Goal: Task Accomplishment & Management: Manage account settings

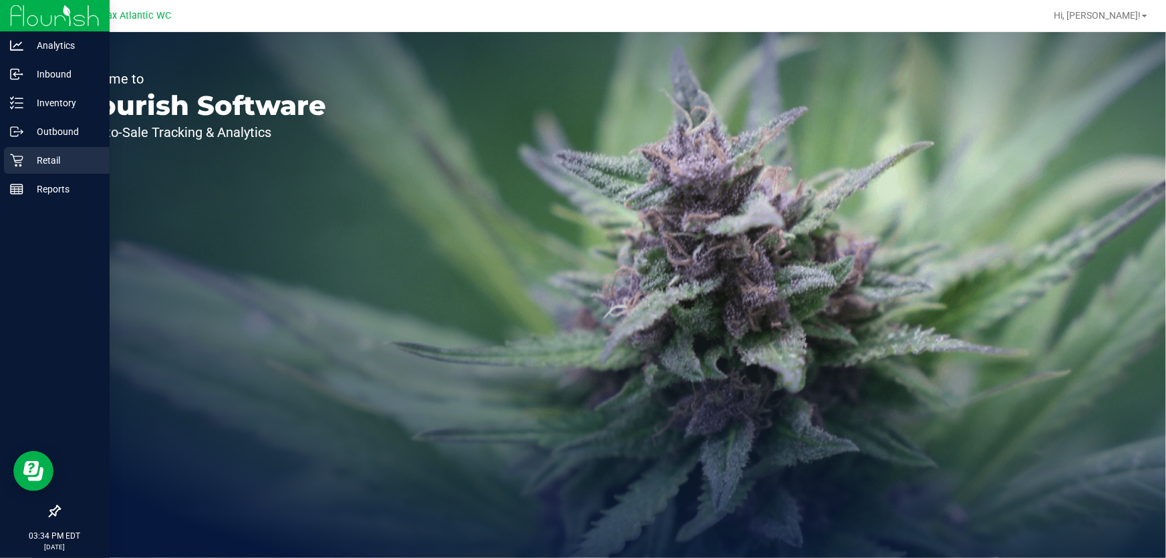
click at [51, 151] on div "Retail" at bounding box center [57, 160] width 106 height 27
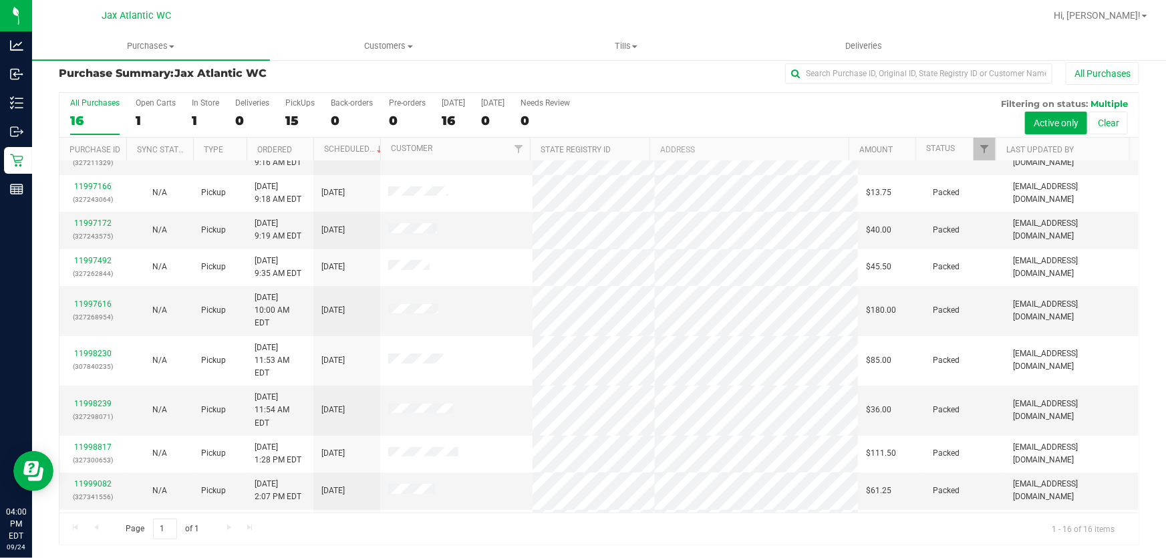
scroll to position [239, 0]
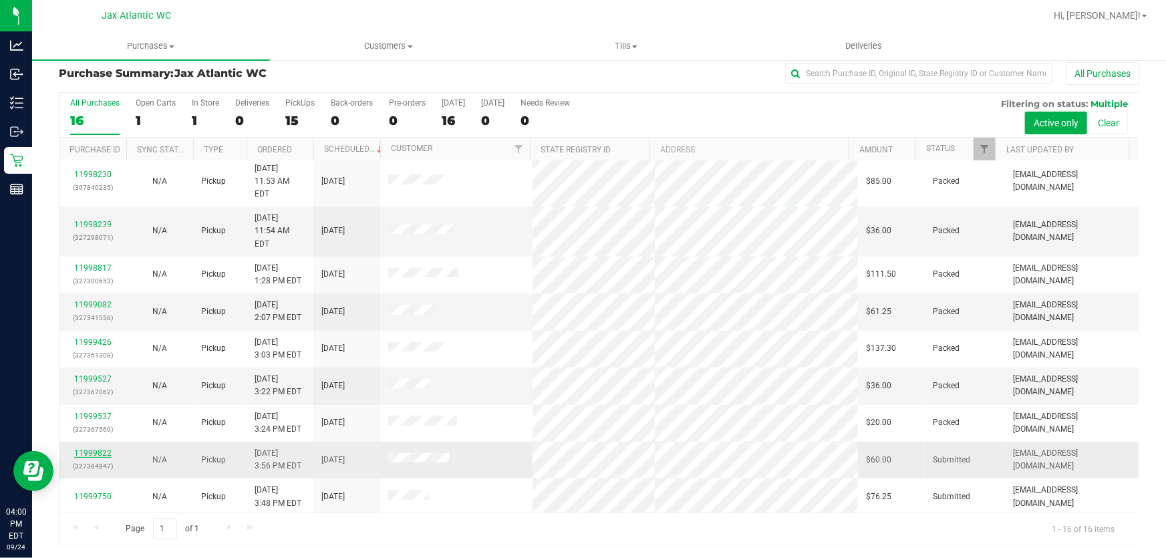
click at [100, 448] on link "11999822" at bounding box center [92, 452] width 37 height 9
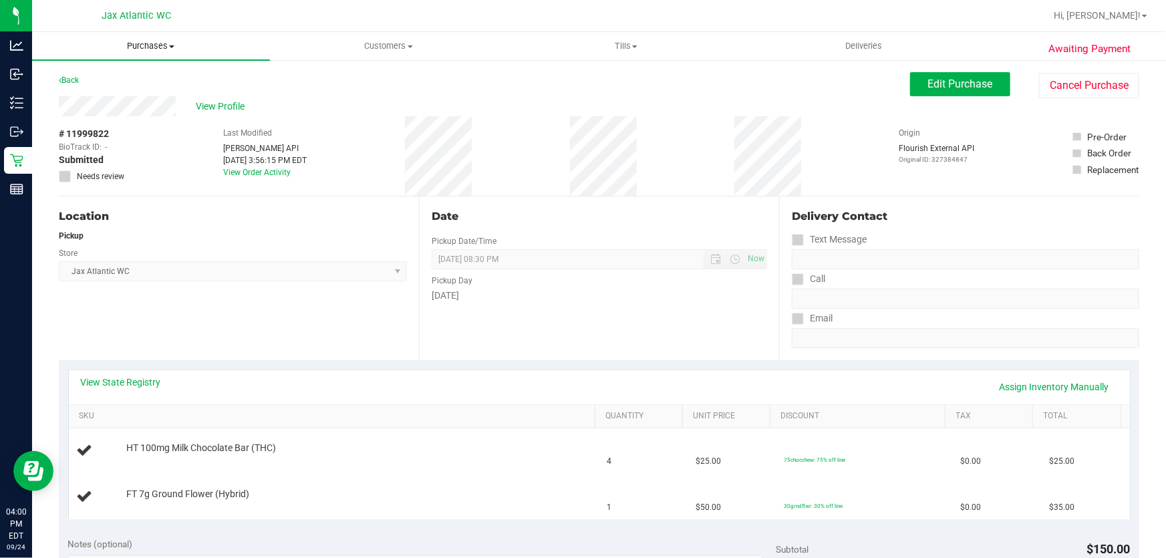
click at [150, 45] on span "Purchases" at bounding box center [151, 46] width 238 height 12
click at [114, 94] on li "Fulfillment" at bounding box center [151, 97] width 238 height 16
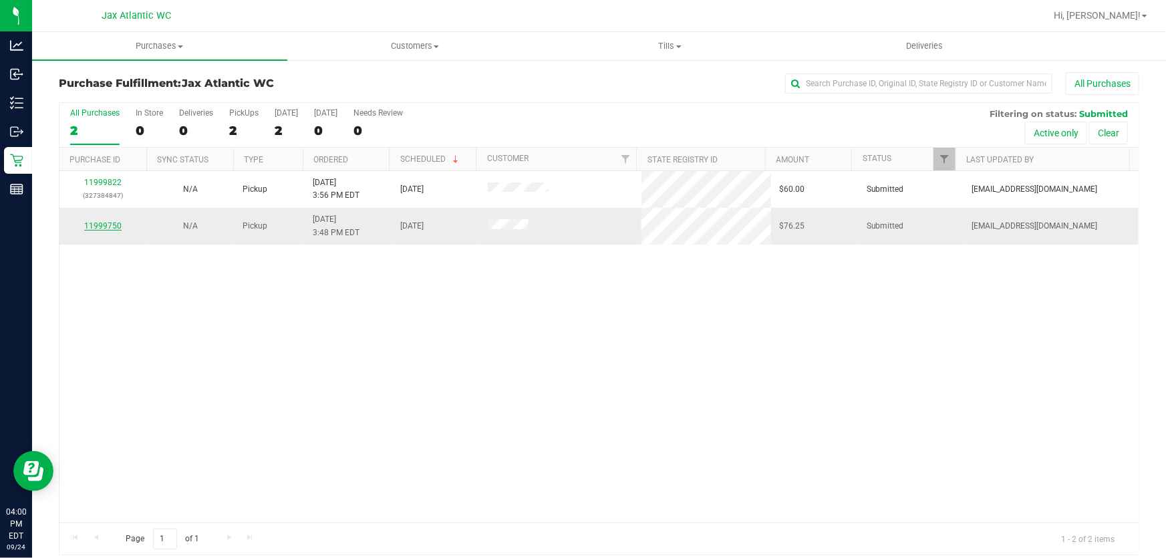
click at [104, 226] on link "11999750" at bounding box center [102, 225] width 37 height 9
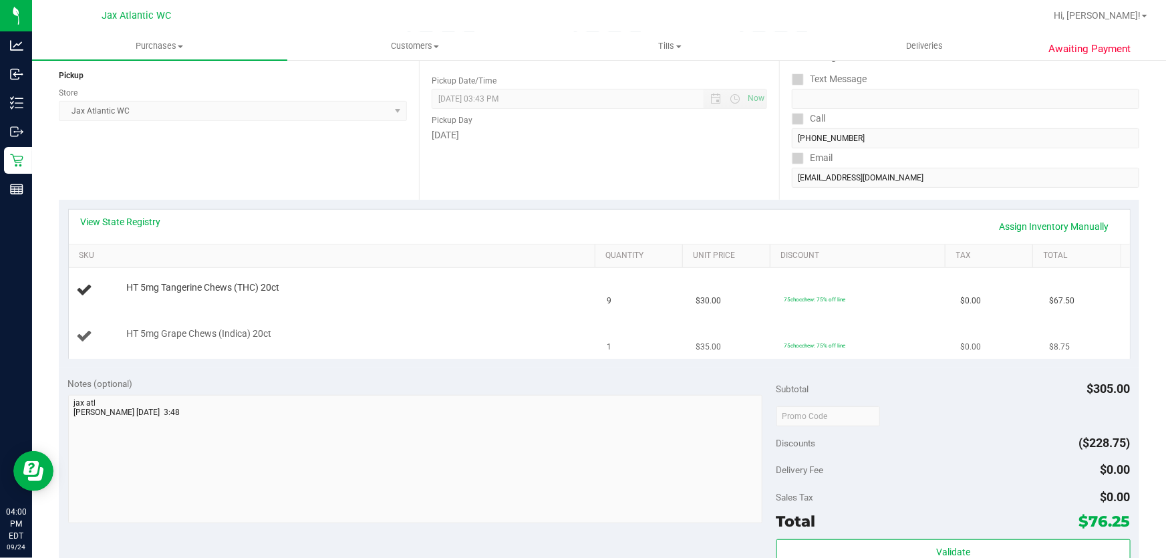
scroll to position [182, 0]
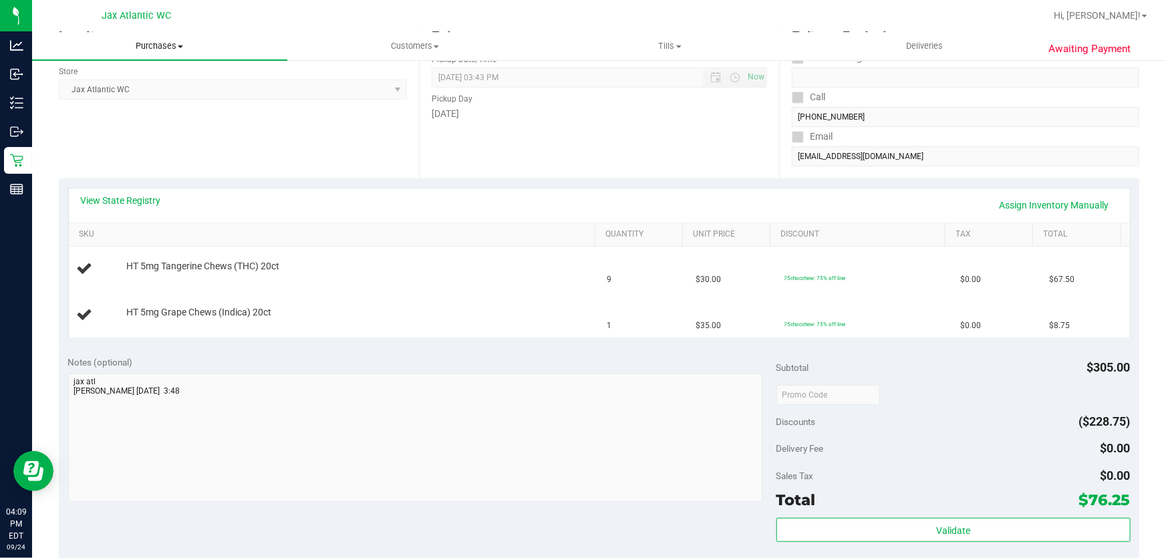
click at [188, 45] on span "Purchases" at bounding box center [159, 46] width 255 height 12
click at [113, 97] on li "Fulfillment" at bounding box center [159, 97] width 255 height 16
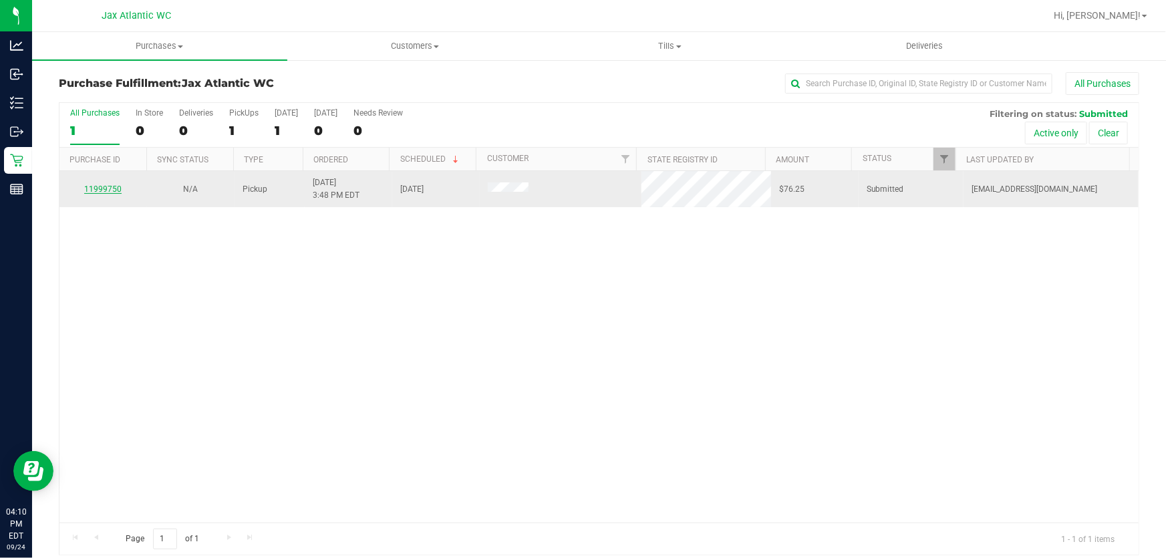
click at [116, 187] on link "11999750" at bounding box center [102, 188] width 37 height 9
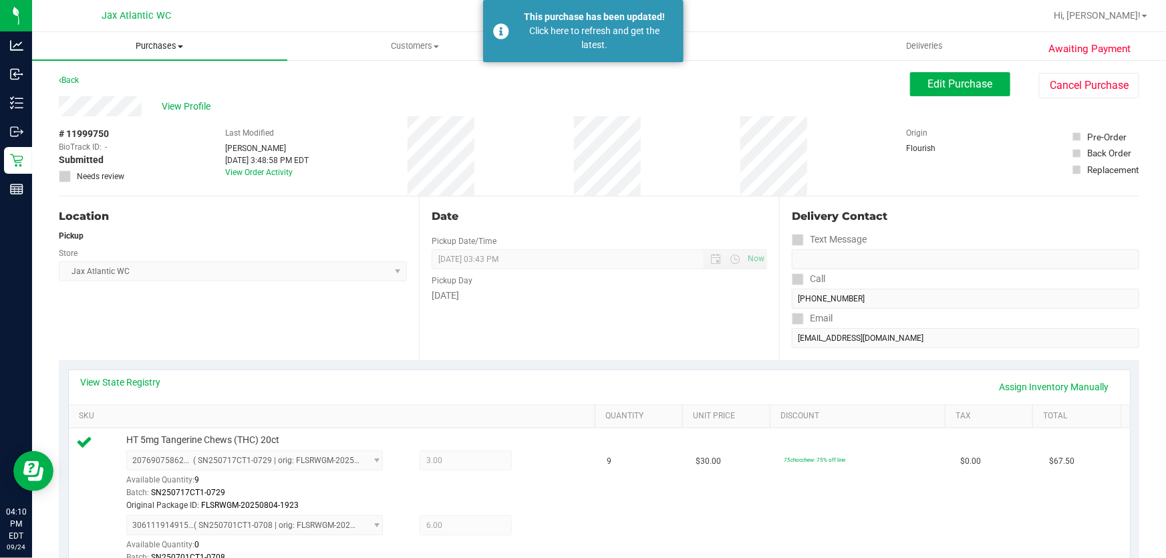
click at [142, 43] on span "Purchases" at bounding box center [159, 46] width 255 height 12
click at [129, 96] on li "Fulfillment" at bounding box center [159, 97] width 255 height 16
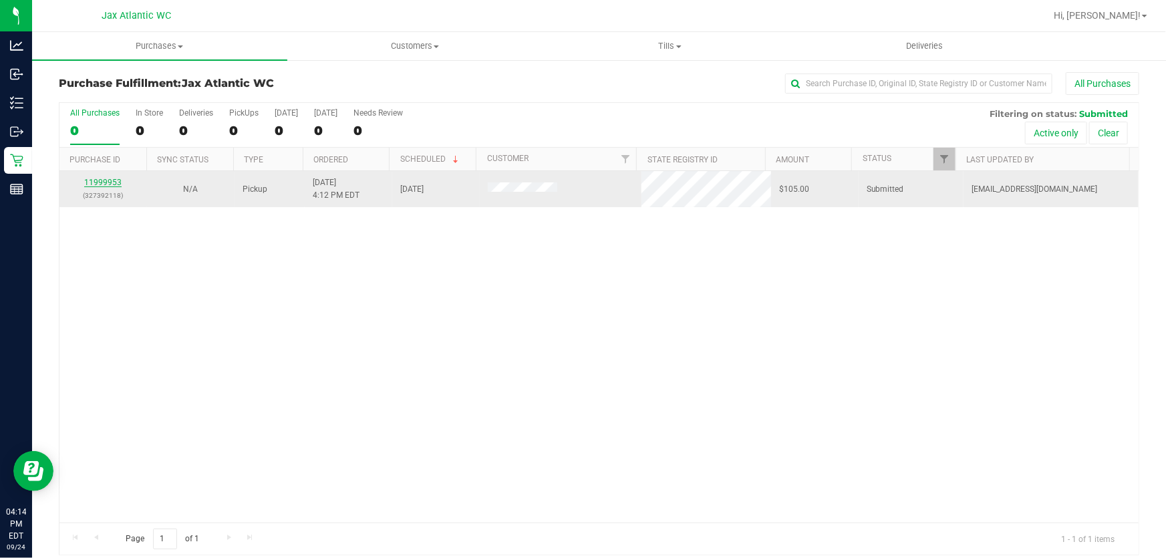
click at [94, 178] on td "11999953 (327392118)" at bounding box center [103, 189] width 88 height 36
click at [102, 178] on link "11999953" at bounding box center [102, 182] width 37 height 9
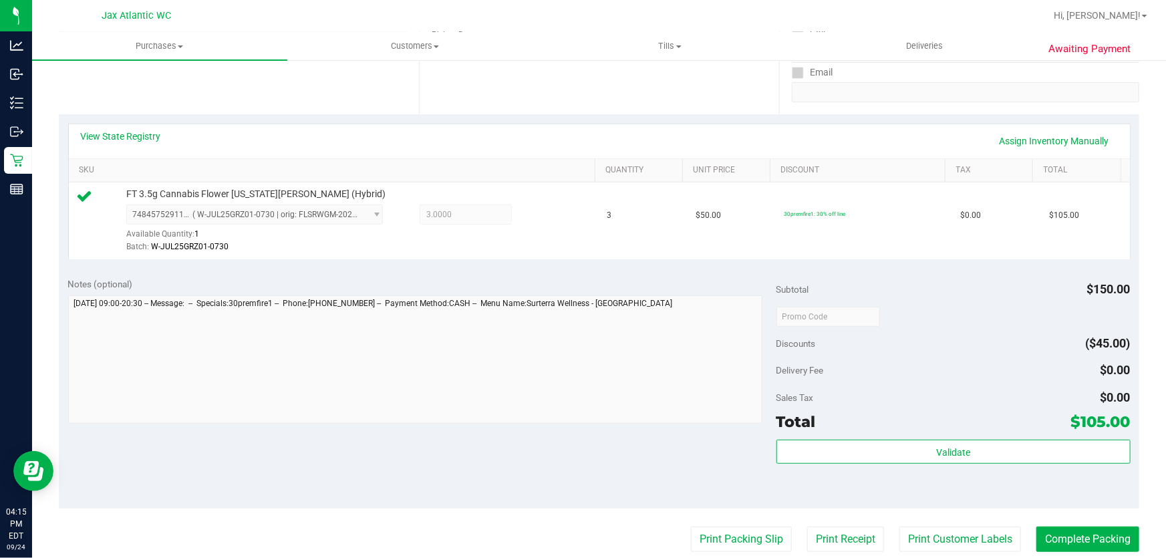
scroll to position [303, 0]
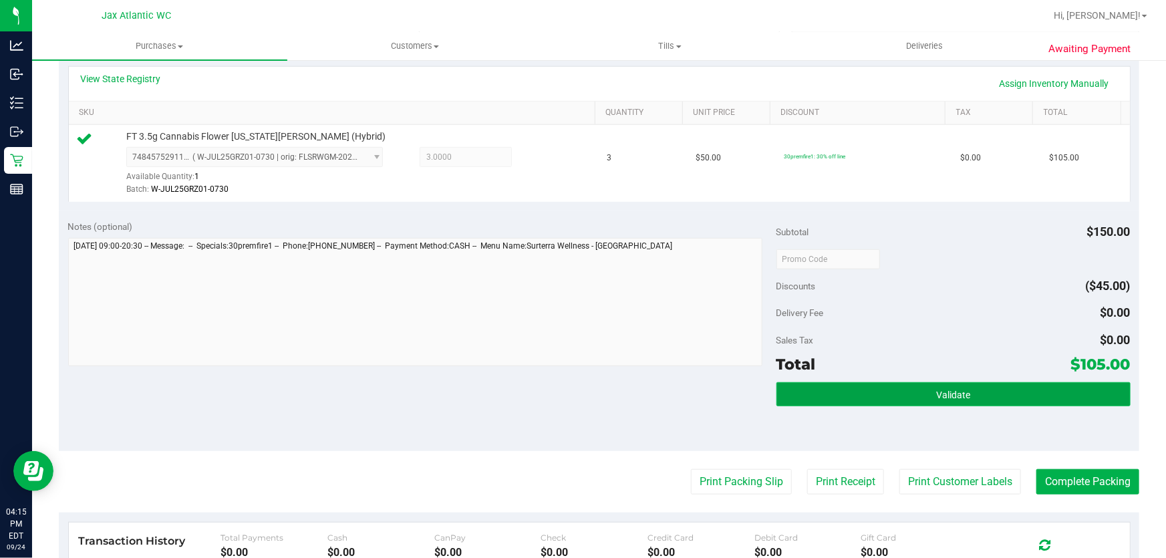
click at [923, 405] on button "Validate" at bounding box center [953, 394] width 354 height 24
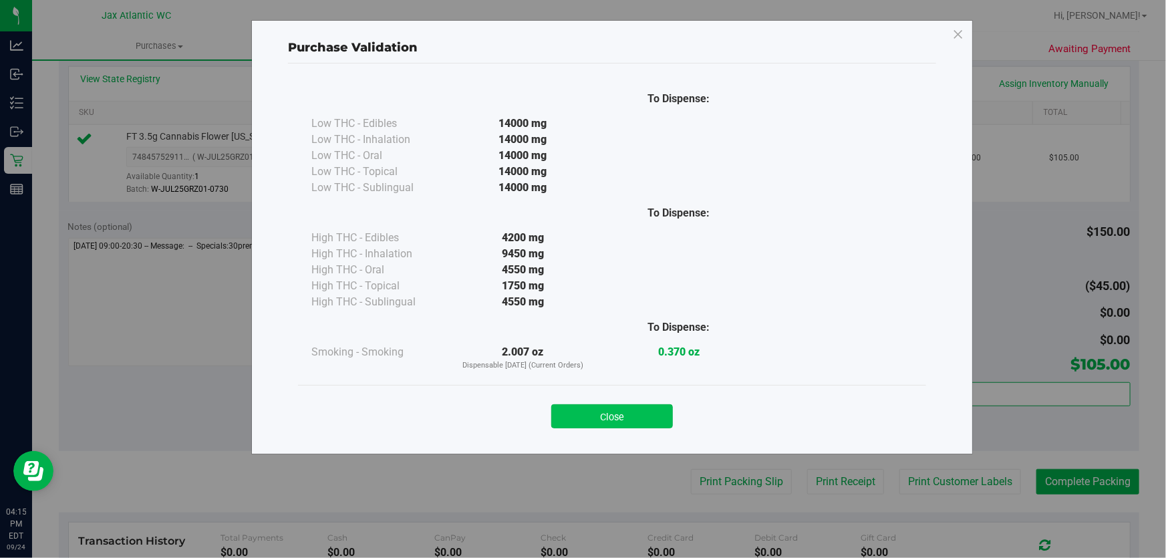
click at [626, 420] on button "Close" at bounding box center [612, 416] width 122 height 24
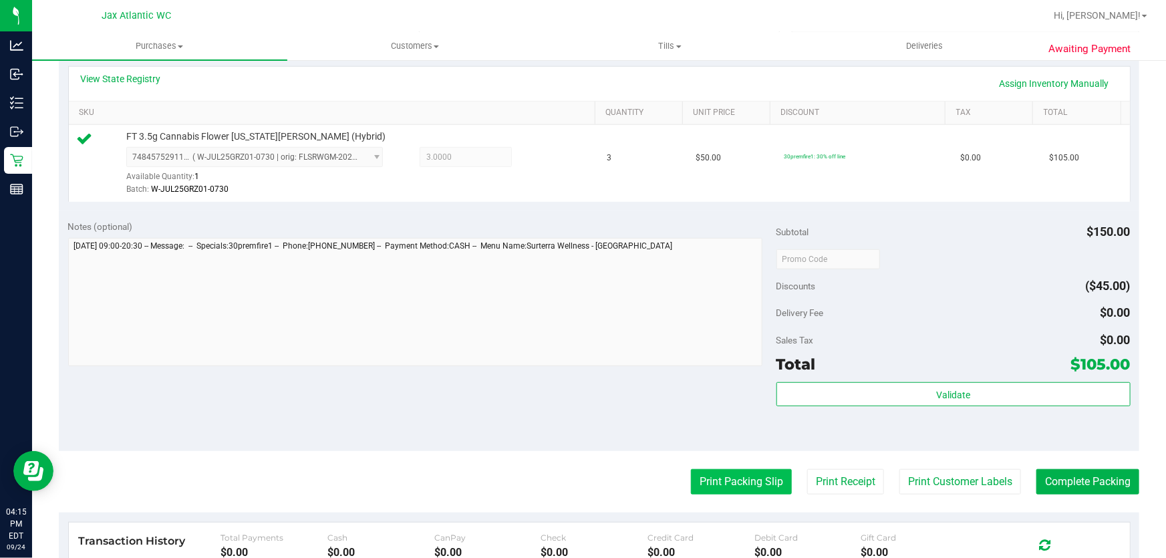
click at [707, 477] on button "Print Packing Slip" at bounding box center [741, 481] width 101 height 25
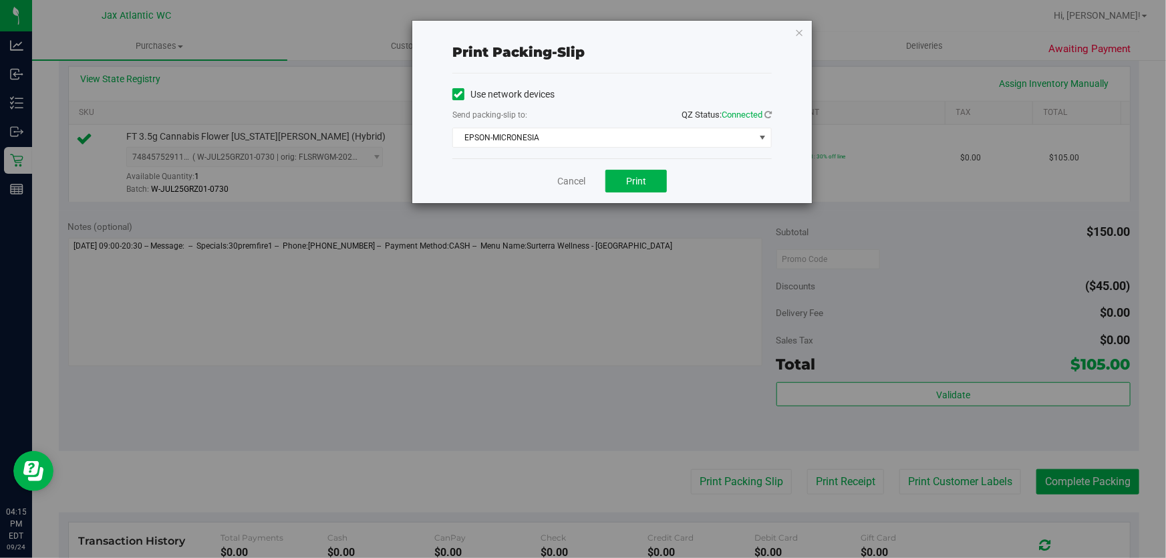
click at [561, 192] on div "Cancel Print" at bounding box center [611, 180] width 319 height 45
click at [565, 186] on link "Cancel" at bounding box center [571, 181] width 28 height 14
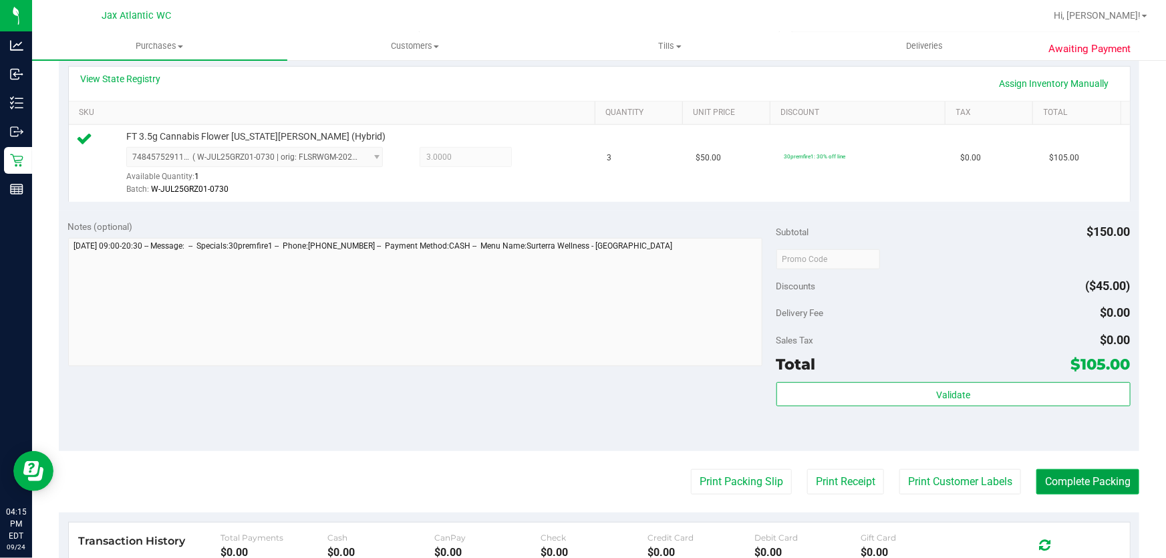
click at [1095, 476] on button "Complete Packing" at bounding box center [1087, 481] width 103 height 25
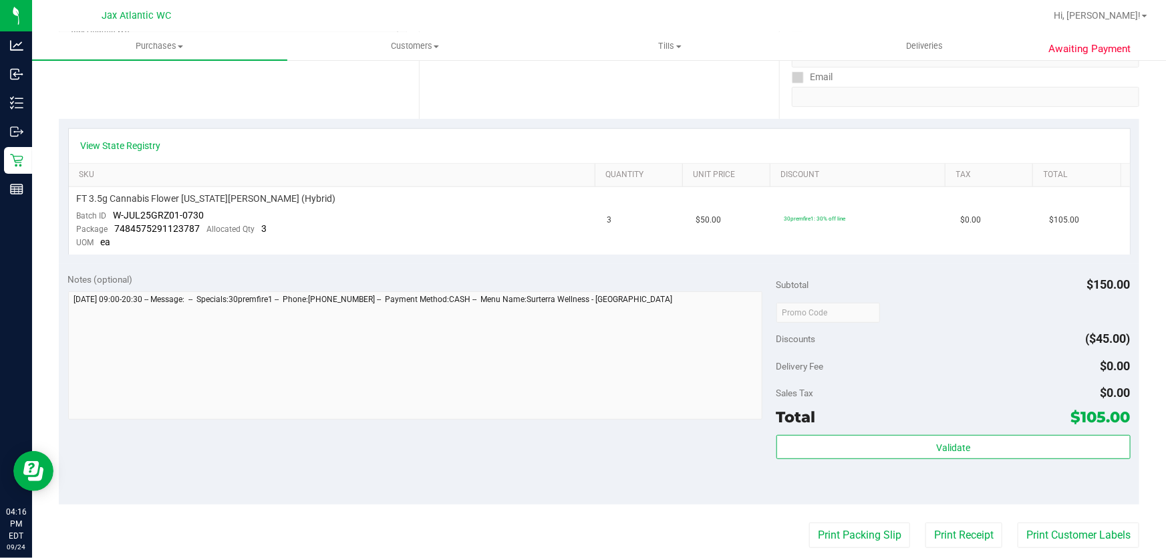
scroll to position [243, 0]
click at [816, 525] on button "Print Packing Slip" at bounding box center [859, 533] width 101 height 25
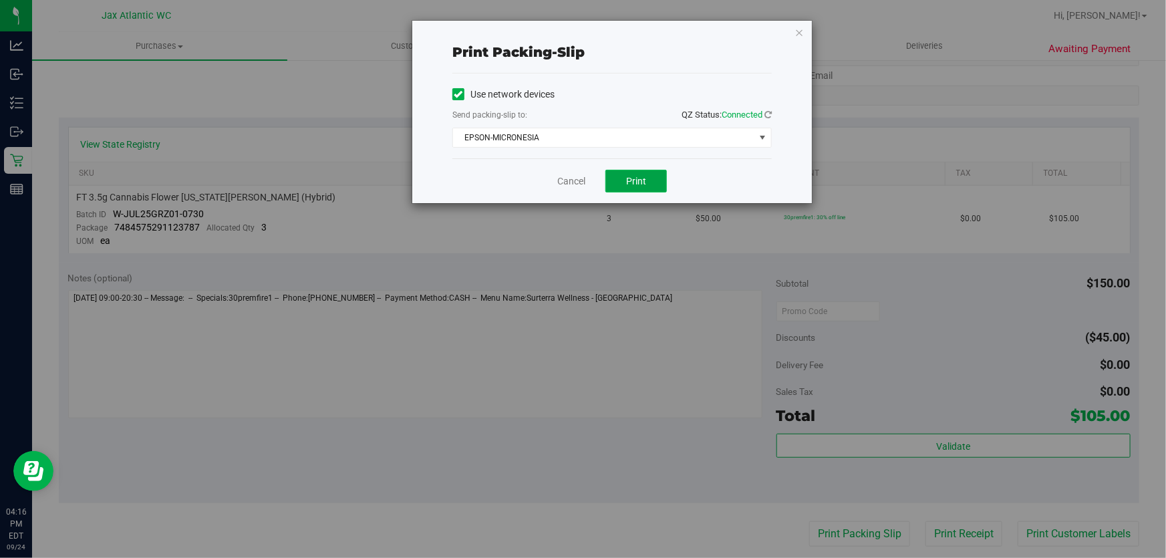
click at [643, 180] on span "Print" at bounding box center [636, 181] width 20 height 11
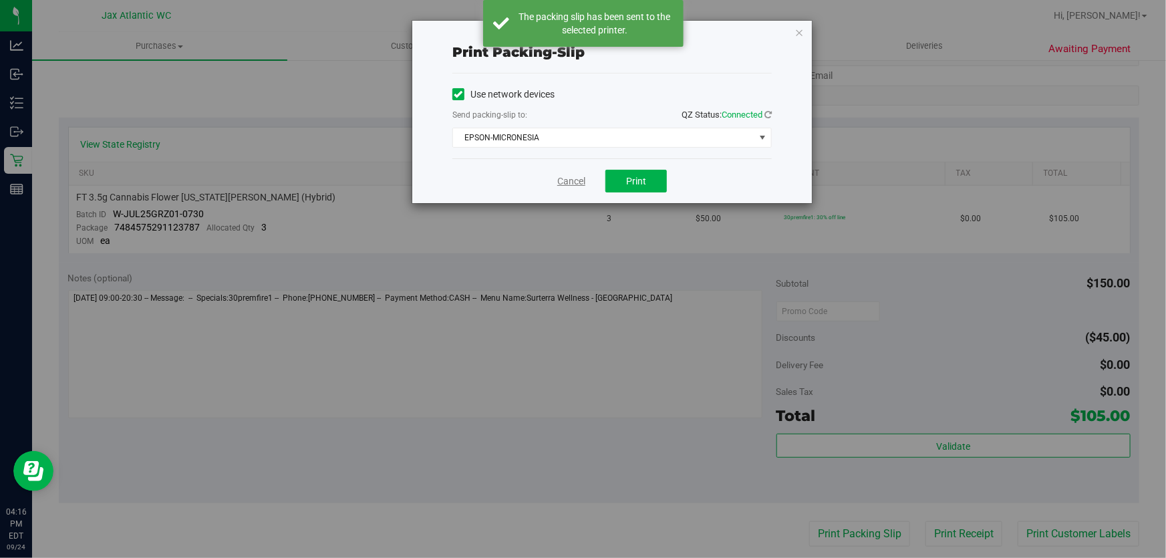
click at [569, 182] on link "Cancel" at bounding box center [571, 181] width 28 height 14
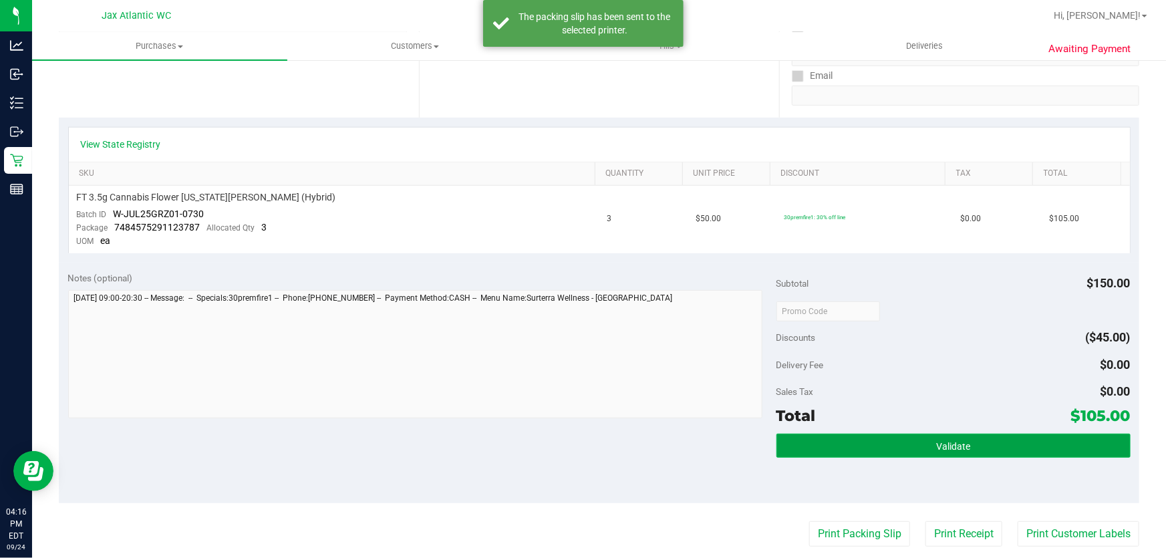
click at [833, 446] on button "Validate" at bounding box center [953, 446] width 354 height 24
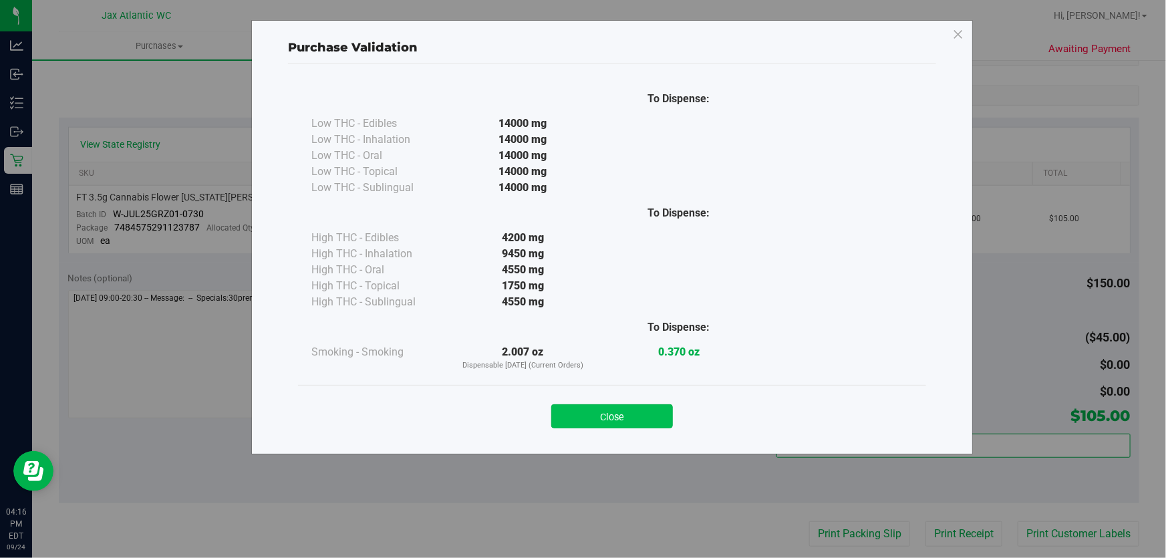
click at [617, 423] on button "Close" at bounding box center [612, 416] width 122 height 24
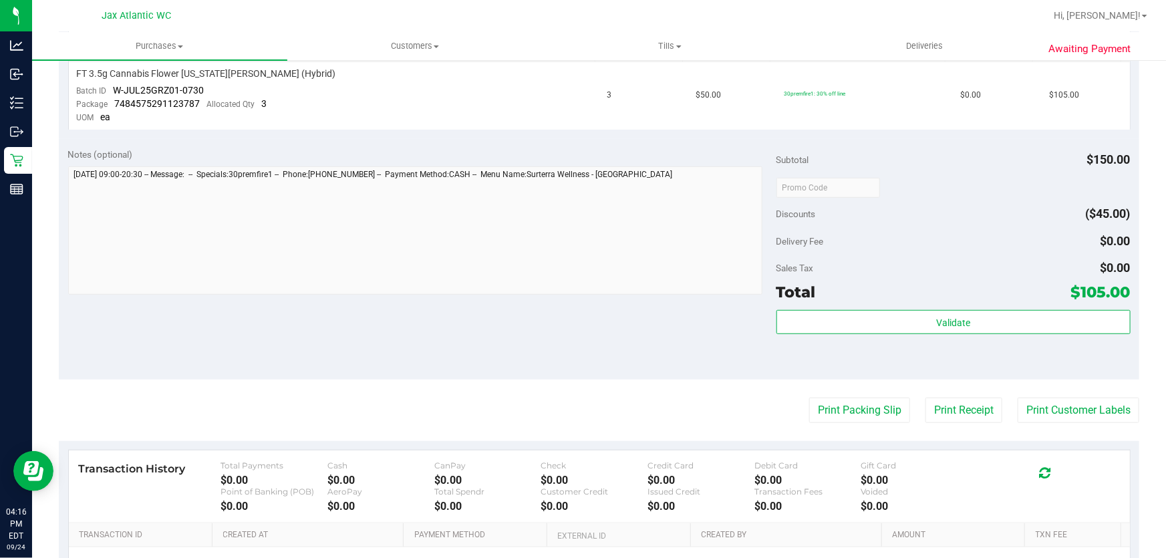
scroll to position [425, 0]
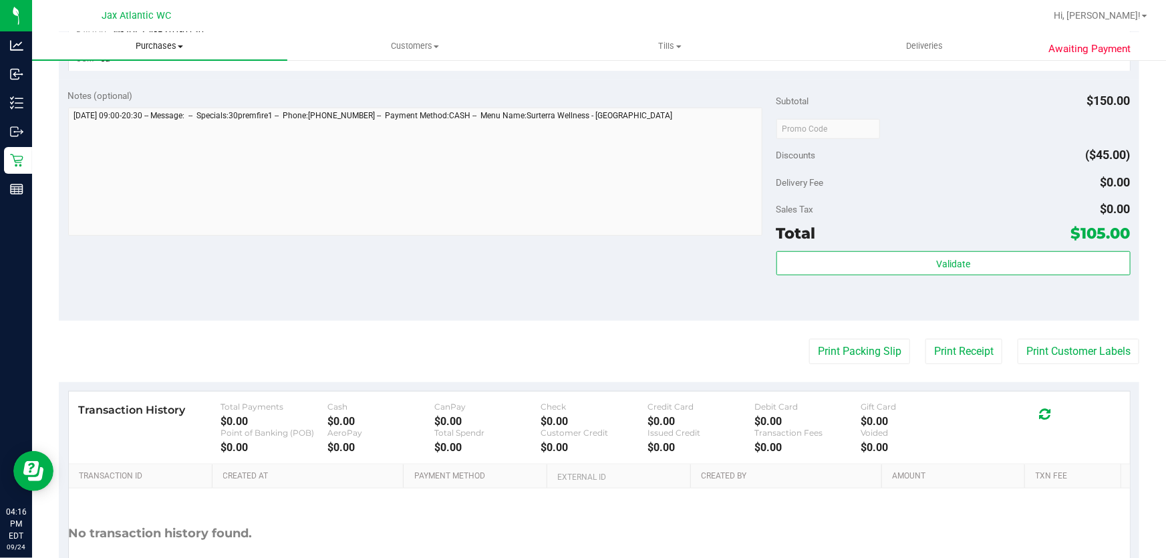
click at [152, 47] on span "Purchases" at bounding box center [159, 46] width 255 height 12
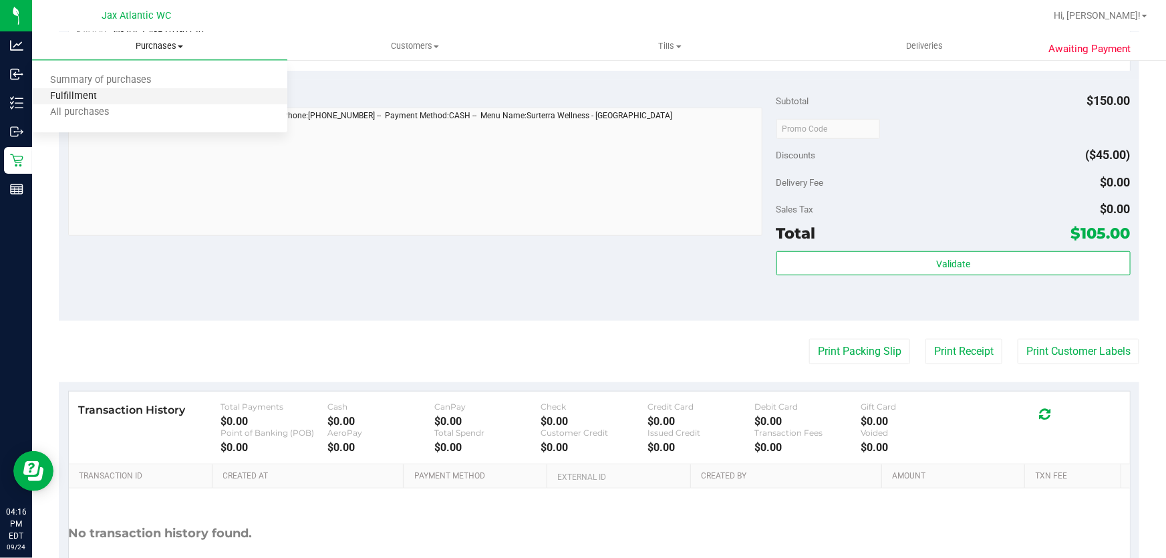
click at [105, 94] on span "Fulfillment" at bounding box center [73, 96] width 83 height 11
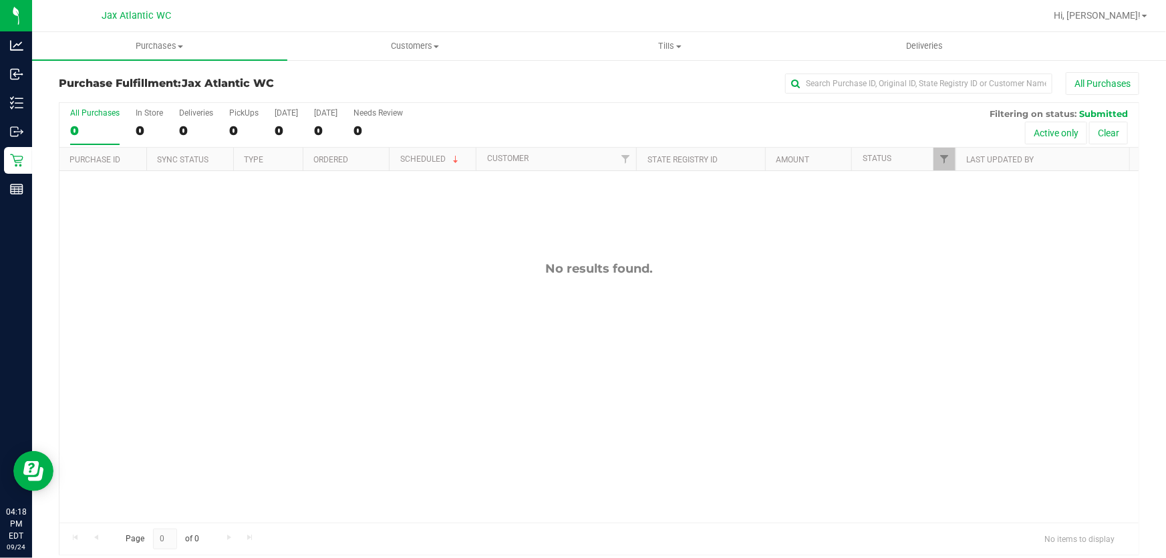
drag, startPoint x: 335, startPoint y: 71, endPoint x: 273, endPoint y: 15, distance: 83.7
click at [335, 68] on div "Purchase Fulfillment: Jax Atlantic WC All Purchases All Purchases 0 In Store 0 …" at bounding box center [599, 314] width 1134 height 510
click at [154, 50] on span "Purchases" at bounding box center [159, 46] width 255 height 12
click at [111, 100] on span "Fulfillment" at bounding box center [73, 96] width 83 height 11
click at [419, 87] on div "All Purchases" at bounding box center [779, 83] width 720 height 23
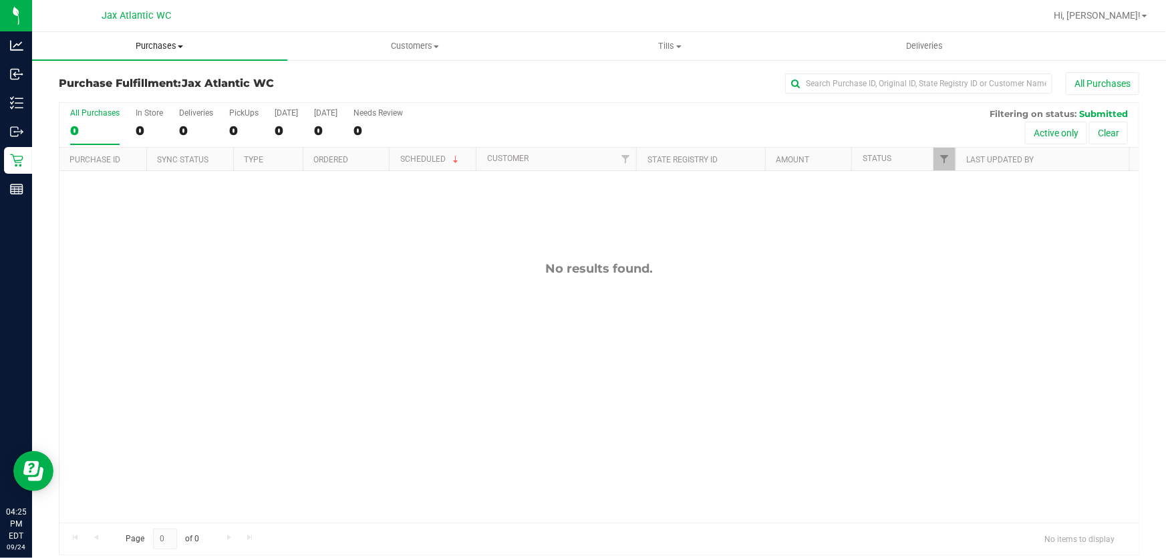
click at [178, 47] on span at bounding box center [180, 46] width 5 height 3
click at [98, 94] on span "Fulfillment" at bounding box center [73, 96] width 83 height 11
